Goal: Contribute content

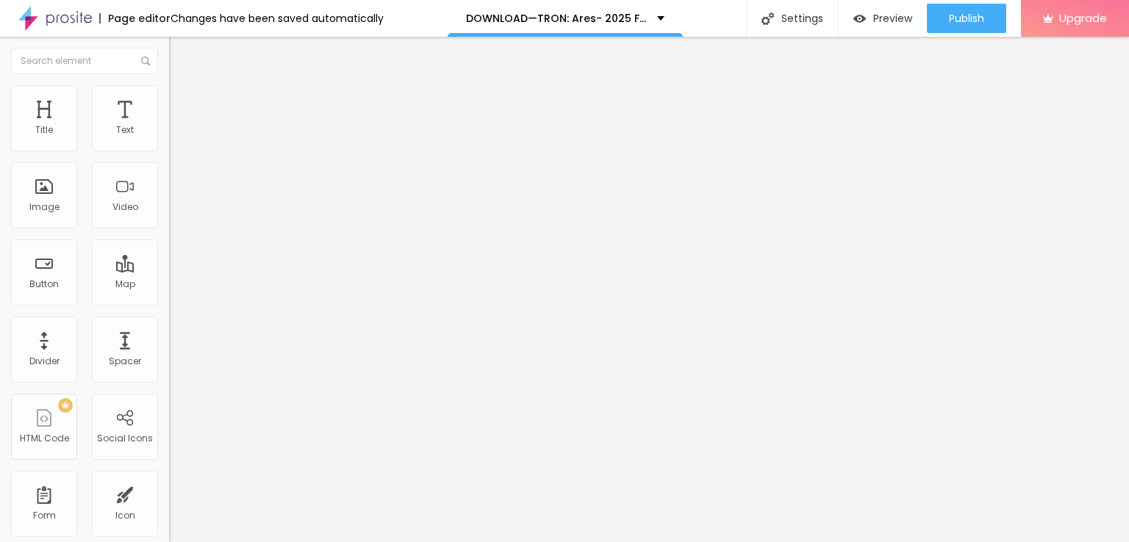
click at [180, 56] on div "Edit Coluna" at bounding box center [220, 54] width 81 height 12
click at [169, 125] on div "Add image" at bounding box center [253, 120] width 169 height 10
click at [169, 126] on span "Add image" at bounding box center [199, 120] width 60 height 12
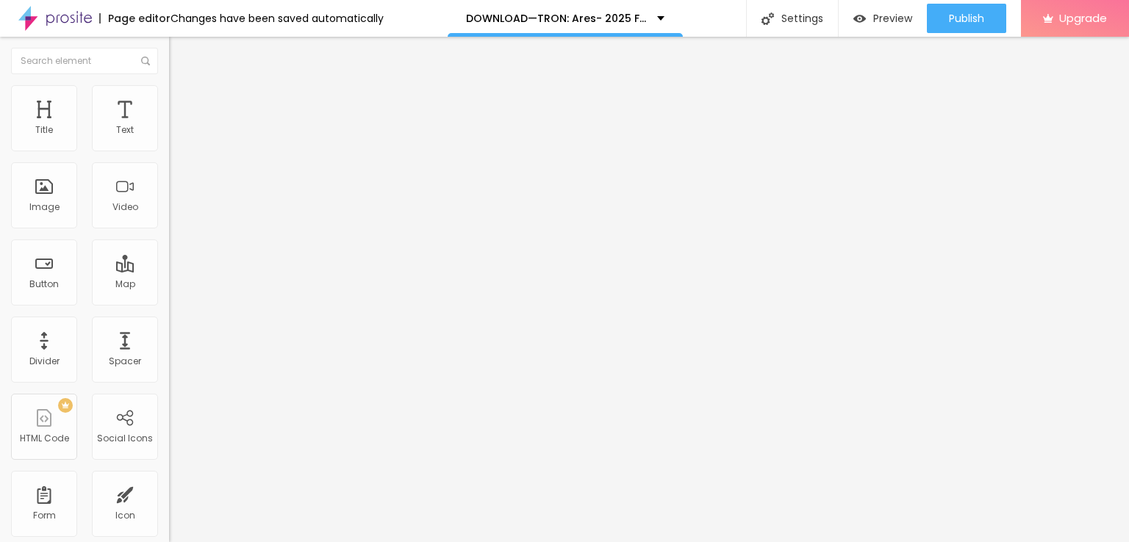
click at [169, 49] on button "Edit Image" at bounding box center [253, 54] width 169 height 34
click at [180, 54] on img "button" at bounding box center [186, 54] width 12 height 12
click at [169, 138] on input "Click me" at bounding box center [257, 130] width 176 height 15
paste input "LICK HERE ▶️ TRON: Ares [2025] ]"
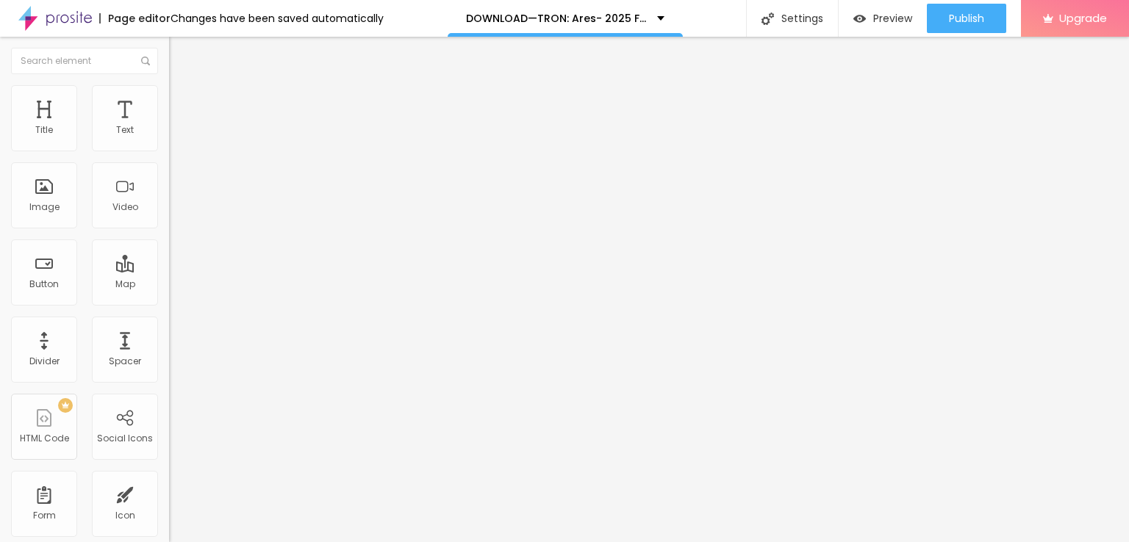
scroll to position [0, 18]
type input "CLICK HERE ▶️ TRON: Ares [2025] ]"
click at [169, 303] on input "https://" at bounding box center [257, 295] width 176 height 15
paste input "[DOMAIN_NAME]/en/movie/533533/pro"
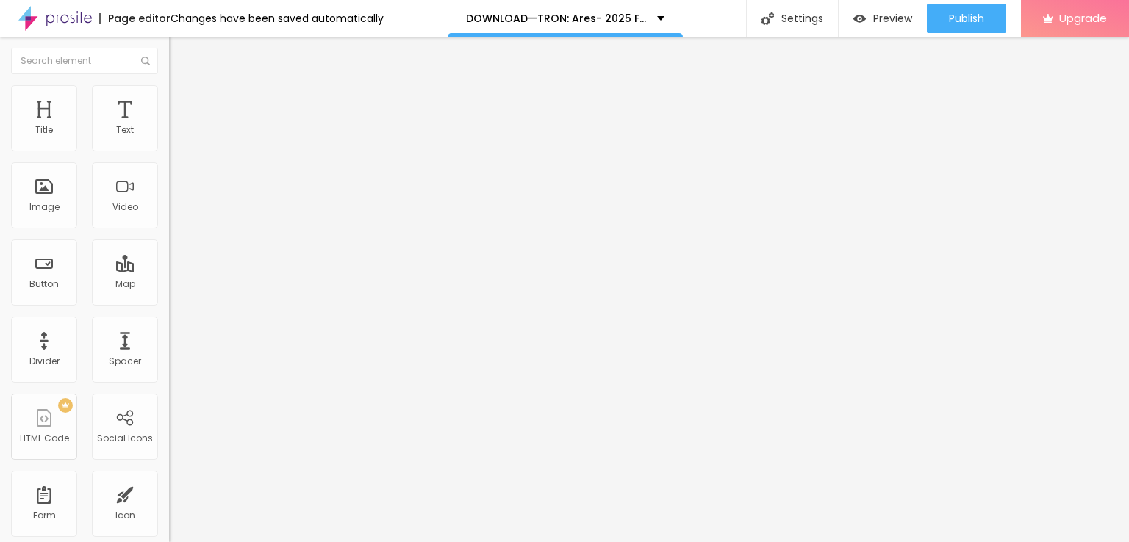
scroll to position [0, 60]
type input "[URL][DOMAIN_NAME]"
click at [169, 190] on div "Align" at bounding box center [253, 185] width 169 height 56
click at [169, 176] on img at bounding box center [174, 170] width 10 height 10
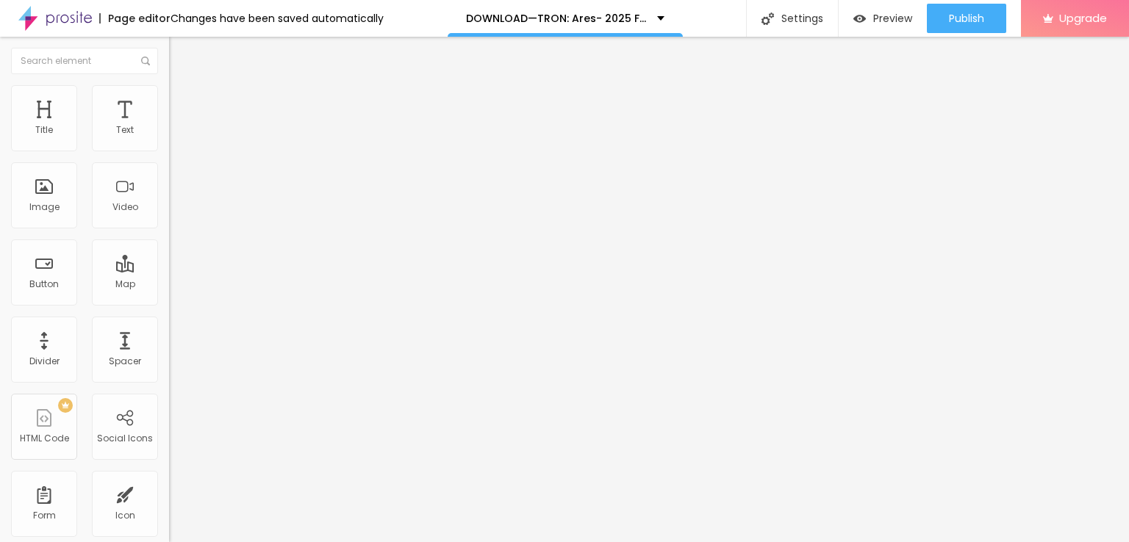
click at [180, 55] on img "button" at bounding box center [186, 54] width 12 height 12
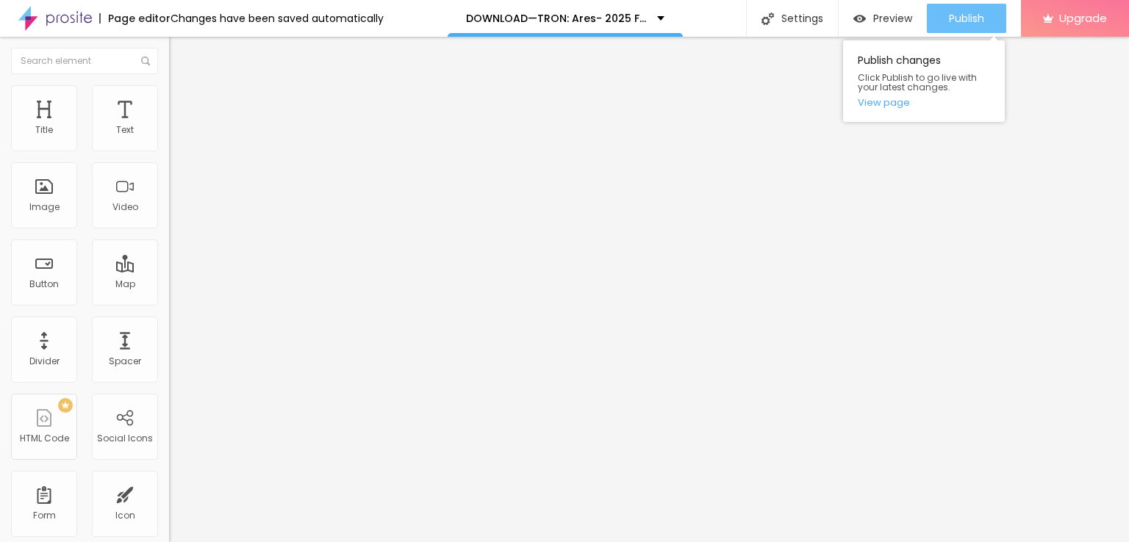
click at [937, 14] on button "Publish" at bounding box center [966, 18] width 79 height 29
click at [880, 105] on link "View page" at bounding box center [924, 103] width 132 height 10
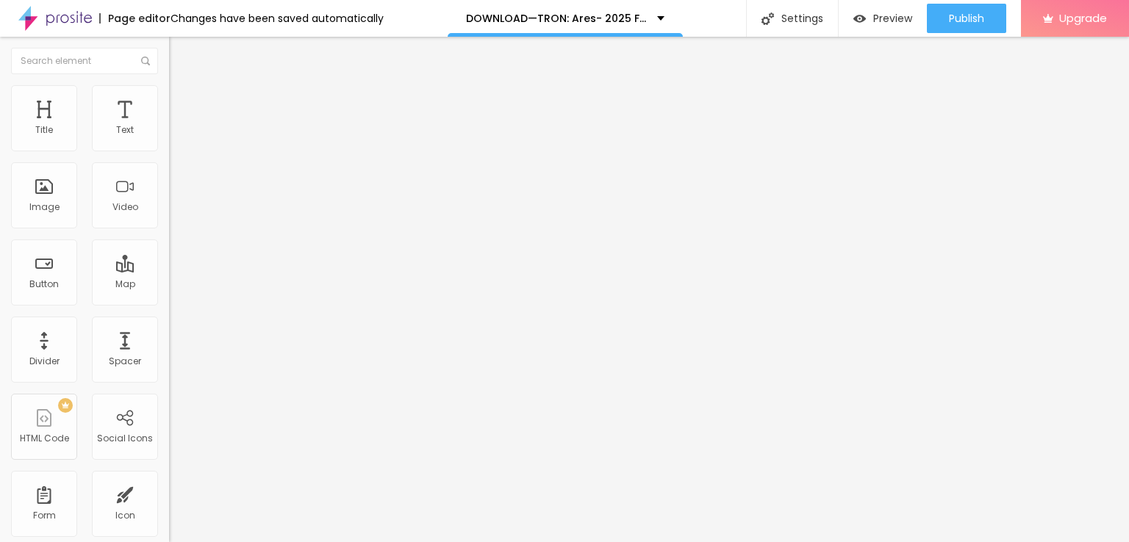
click at [74, 18] on img at bounding box center [55, 18] width 74 height 37
